Goal: Information Seeking & Learning: Check status

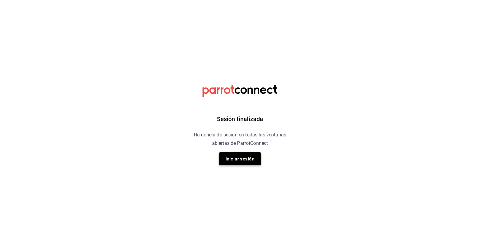
click at [238, 157] on font "Iniciar sesión" at bounding box center [240, 158] width 29 height 5
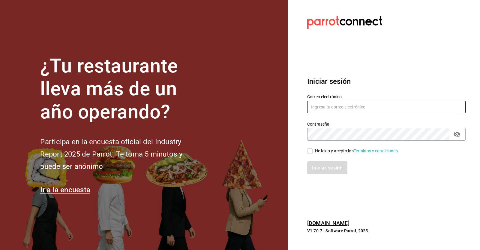
click at [335, 104] on input "text" at bounding box center [386, 106] width 158 height 13
type input "victoria.perez@grupocosteno.com"
click at [311, 149] on input "He leído y acepto los Términos y condiciones." at bounding box center [309, 150] width 5 height 5
checkbox input "true"
click at [324, 163] on button "Iniciar sesión" at bounding box center [327, 167] width 41 height 13
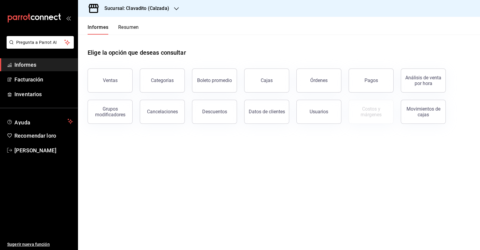
drag, startPoint x: 377, startPoint y: 82, endPoint x: 365, endPoint y: 85, distance: 11.9
click at [377, 83] on button "Pagos" at bounding box center [371, 80] width 45 height 24
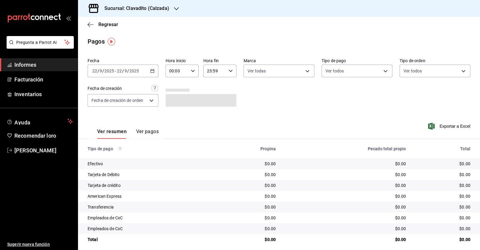
click at [151, 71] on icon "button" at bounding box center [152, 71] width 4 height 4
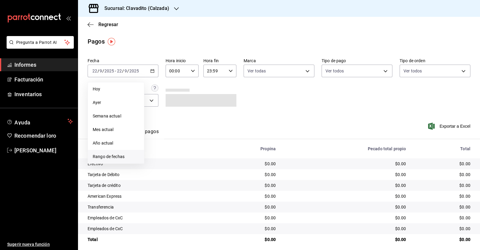
click at [118, 155] on font "Rango de fechas" at bounding box center [109, 156] width 32 height 5
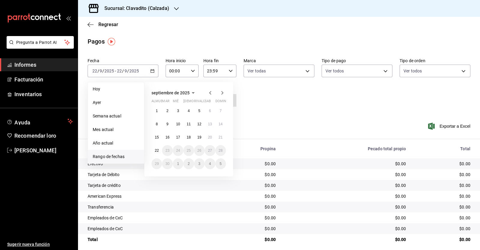
click at [210, 91] on icon "button" at bounding box center [210, 92] width 7 height 7
click at [187, 136] on font "18" at bounding box center [189, 137] width 4 height 4
click at [196, 134] on button "19" at bounding box center [199, 137] width 10 height 11
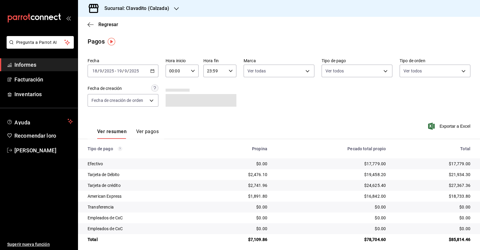
click at [191, 74] on div "00:00 Hora inicio" at bounding box center [182, 70] width 33 height 13
click at [173, 83] on font "05" at bounding box center [172, 83] width 5 height 5
type input "05:00"
click at [227, 72] on div at bounding box center [240, 125] width 480 height 250
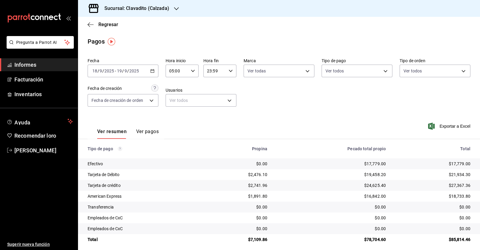
click at [229, 74] on div "23:59 Hora fin" at bounding box center [219, 70] width 33 height 13
click at [208, 81] on font "05" at bounding box center [209, 81] width 5 height 5
click at [227, 88] on font "00" at bounding box center [225, 86] width 5 height 5
type input "05:00"
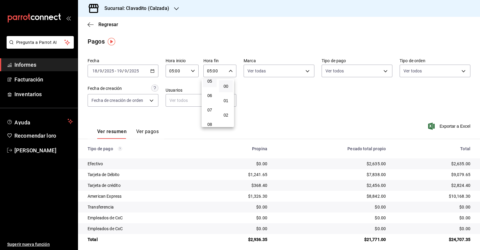
click at [274, 90] on div at bounding box center [240, 125] width 480 height 250
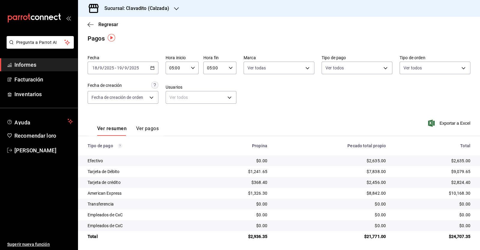
scroll to position [4, 0]
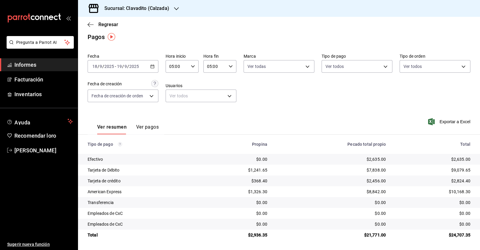
click at [172, 7] on div "Sucursal: Clavadito (Calzada)" at bounding box center [132, 8] width 98 height 17
click at [109, 52] on font "Cuerno (Calzada)" at bounding box center [99, 52] width 33 height 5
click at [295, 26] on div "Regresar" at bounding box center [279, 24] width 402 height 15
click at [151, 66] on \(Stroke\) "button" at bounding box center [152, 66] width 3 height 0
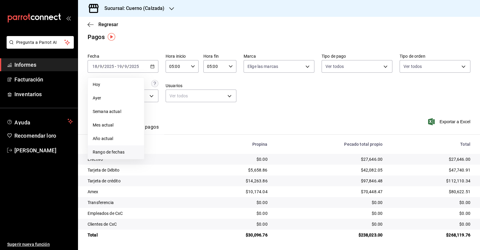
click at [111, 153] on font "Rango de fechas" at bounding box center [109, 151] width 32 height 5
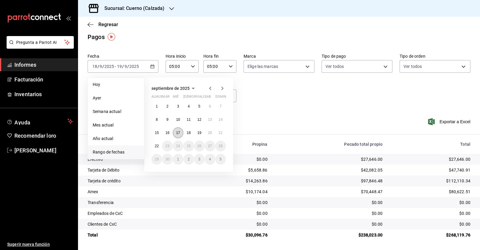
click at [177, 132] on font "17" at bounding box center [178, 132] width 4 height 4
click at [188, 133] on font "18" at bounding box center [189, 132] width 4 height 4
type input "00:00"
type input "23:59"
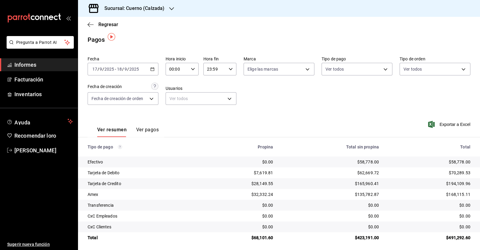
scroll to position [4, 0]
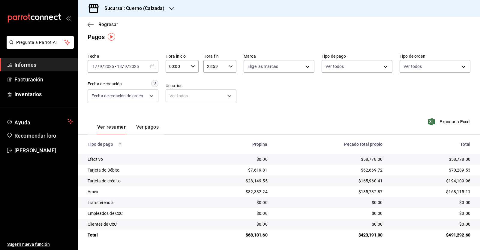
click at [193, 68] on div "00:00 Hora inicio" at bounding box center [182, 66] width 33 height 13
click at [172, 115] on font "05" at bounding box center [172, 116] width 5 height 5
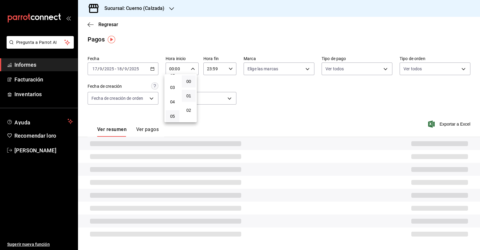
type input "05:00"
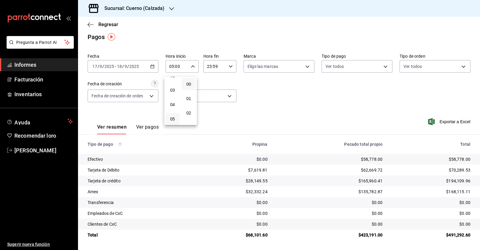
click at [226, 68] on div at bounding box center [240, 125] width 480 height 250
click at [229, 66] on icon "button" at bounding box center [231, 66] width 4 height 4
click at [210, 111] on button "05" at bounding box center [210, 114] width 14 height 12
click at [226, 82] on font "00" at bounding box center [225, 84] width 5 height 5
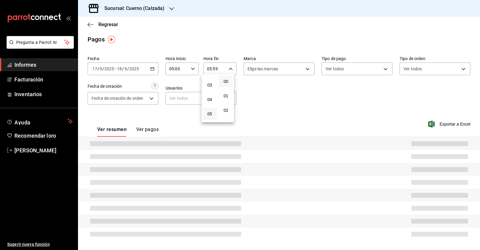
type input "05:00"
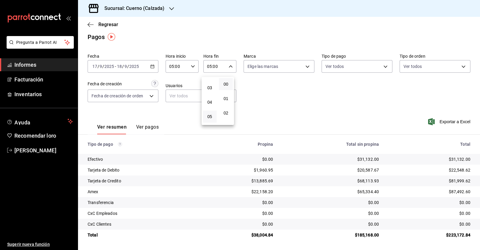
click at [269, 88] on div at bounding box center [240, 125] width 480 height 250
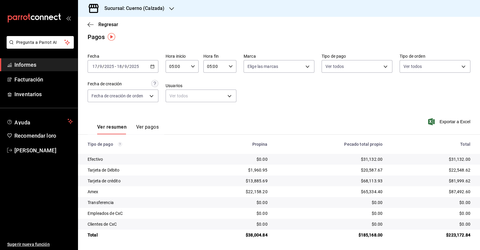
click at [306, 98] on div "Fecha [DATE] [DATE] - [DATE] [DATE] Hora inicio 05:00 Hora inicio Hora fin 05:0…" at bounding box center [279, 80] width 383 height 58
click at [153, 64] on icon "button" at bounding box center [152, 66] width 4 height 4
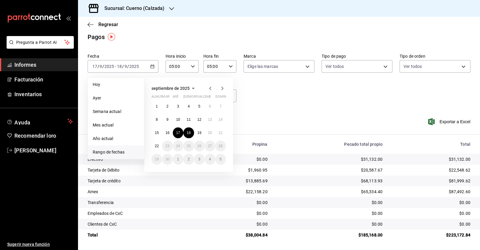
click at [210, 88] on icon "button" at bounding box center [210, 88] width 2 height 4
click at [220, 87] on icon "button" at bounding box center [222, 88] width 7 height 7
click at [166, 119] on font "9" at bounding box center [167, 119] width 2 height 4
click at [177, 119] on font "10" at bounding box center [178, 119] width 4 height 4
type input "00:00"
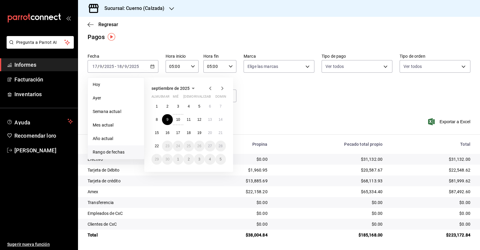
type input "23:59"
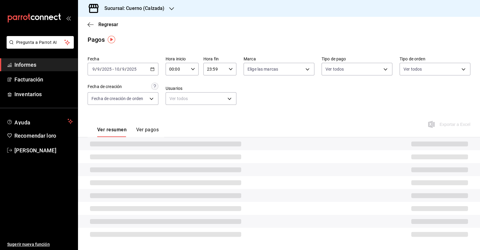
scroll to position [4, 0]
click at [189, 70] on div "00:00 Hora inicio" at bounding box center [182, 68] width 33 height 13
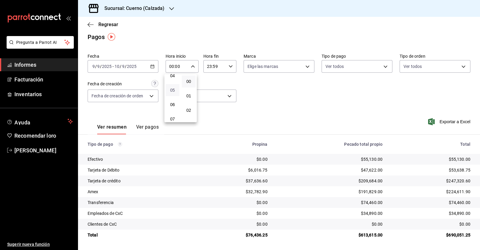
scroll to position [75, 0]
click at [170, 78] on font "05" at bounding box center [172, 78] width 5 height 5
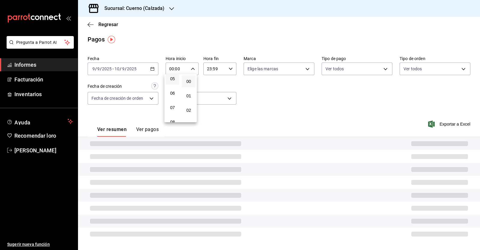
type input "05:00"
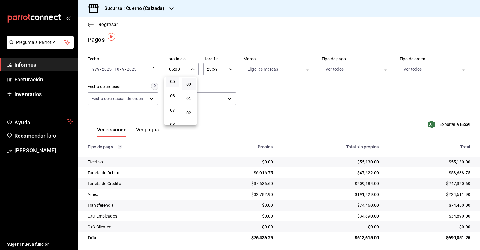
scroll to position [4, 0]
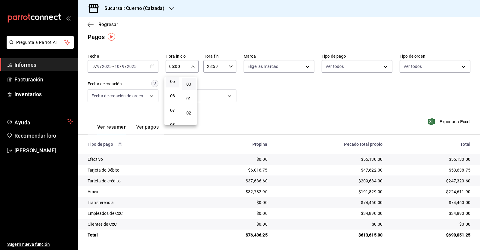
click at [228, 69] on div at bounding box center [240, 125] width 480 height 250
click at [229, 67] on icon "button" at bounding box center [231, 66] width 4 height 4
click at [210, 110] on button "05" at bounding box center [210, 114] width 14 height 12
drag, startPoint x: 227, startPoint y: 84, endPoint x: 264, endPoint y: 79, distance: 37.2
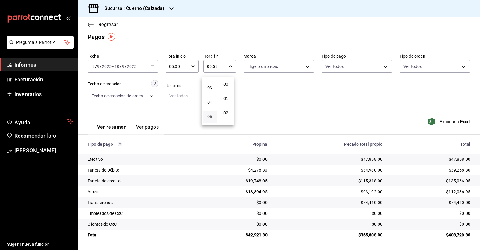
click at [227, 84] on font "00" at bounding box center [225, 84] width 5 height 5
type input "05:00"
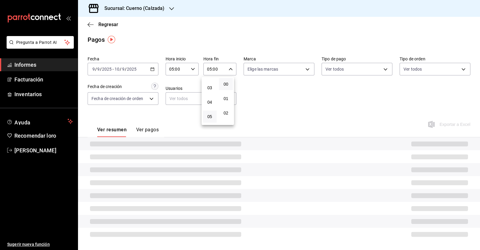
scroll to position [4, 0]
click at [274, 80] on div at bounding box center [240, 125] width 480 height 250
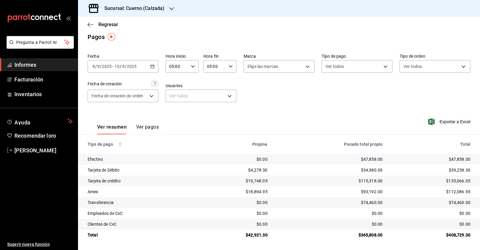
click at [152, 64] on div "[DATE] [DATE] - [DATE] [DATE]" at bounding box center [123, 66] width 71 height 13
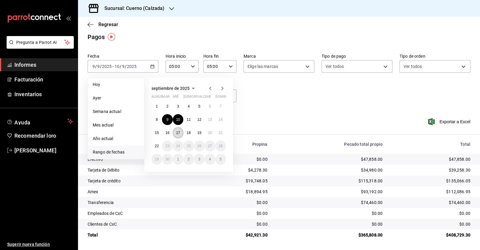
click at [176, 133] on font "17" at bounding box center [178, 132] width 4 height 4
click at [186, 131] on button "18" at bounding box center [188, 132] width 10 height 11
type input "00:00"
type input "23:59"
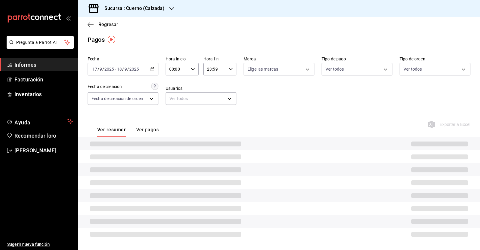
scroll to position [4, 0]
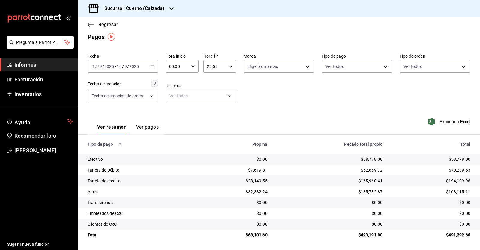
click at [192, 64] on icon "button" at bounding box center [193, 66] width 4 height 4
drag, startPoint x: 173, startPoint y: 115, endPoint x: 205, endPoint y: 87, distance: 42.1
click at [173, 115] on font "05" at bounding box center [172, 116] width 5 height 5
type input "05:00"
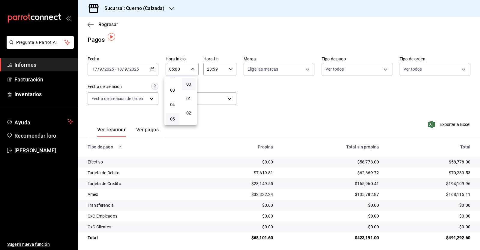
scroll to position [4, 0]
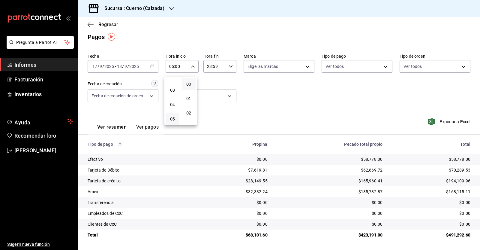
click at [228, 70] on div at bounding box center [240, 125] width 480 height 250
click at [229, 67] on icon "button" at bounding box center [231, 66] width 4 height 4
click at [212, 114] on span "05" at bounding box center [209, 113] width 7 height 5
click at [229, 84] on span "00" at bounding box center [226, 84] width 7 height 5
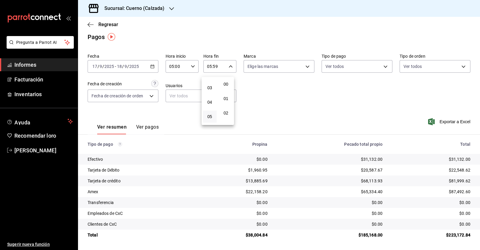
type input "05:00"
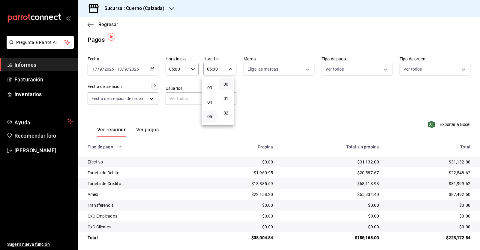
scroll to position [4, 0]
